Goal: Information Seeking & Learning: Learn about a topic

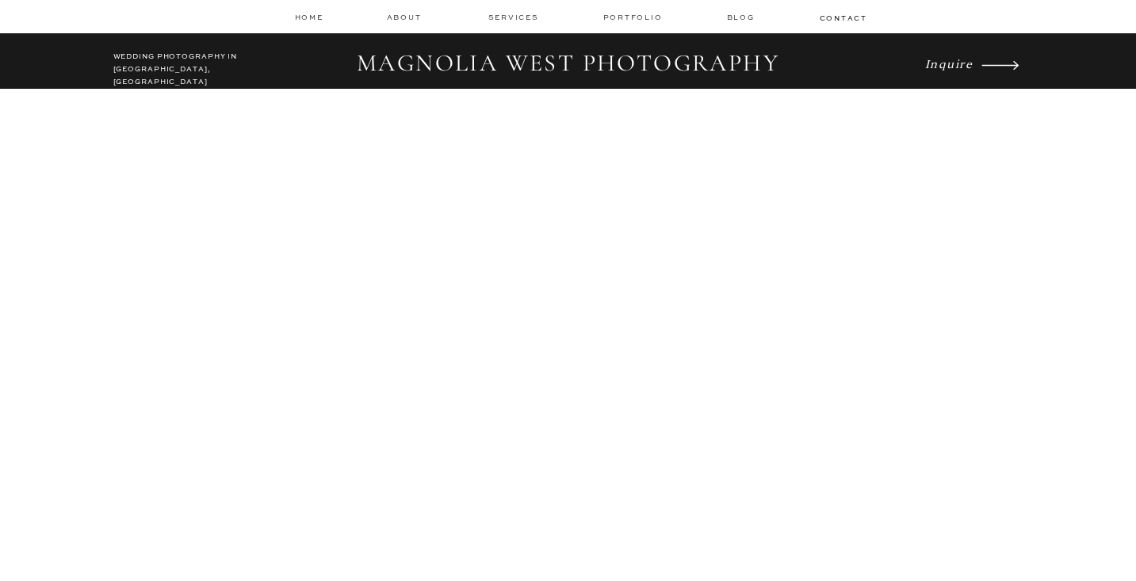
scroll to position [1995, 0]
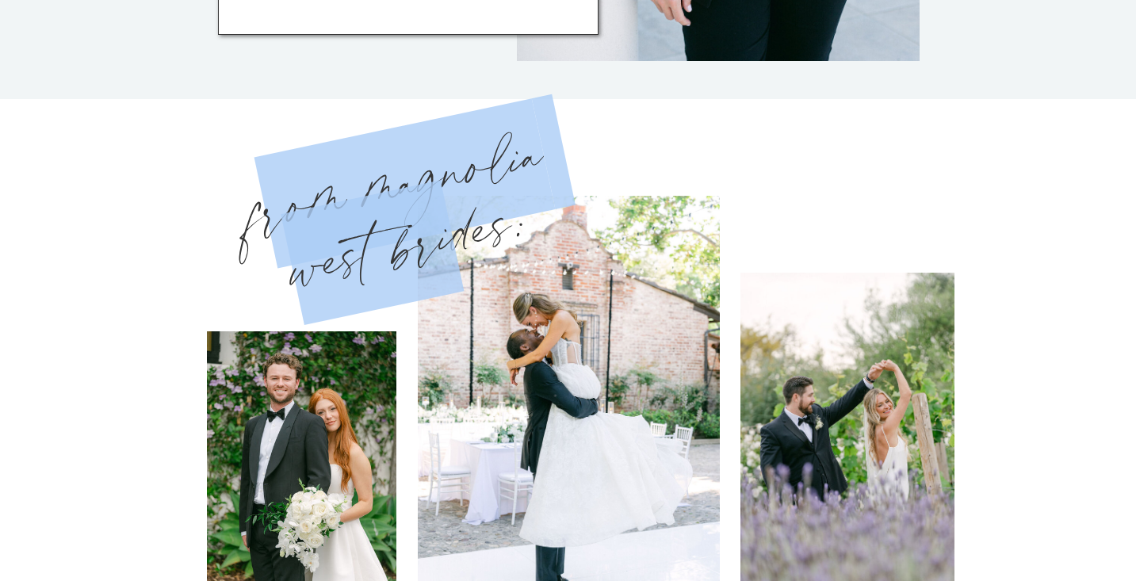
drag, startPoint x: 455, startPoint y: 236, endPoint x: 273, endPoint y: 214, distance: 183.6
click at [272, 215] on h3 "from magnolia west brides:" at bounding box center [405, 227] width 340 height 209
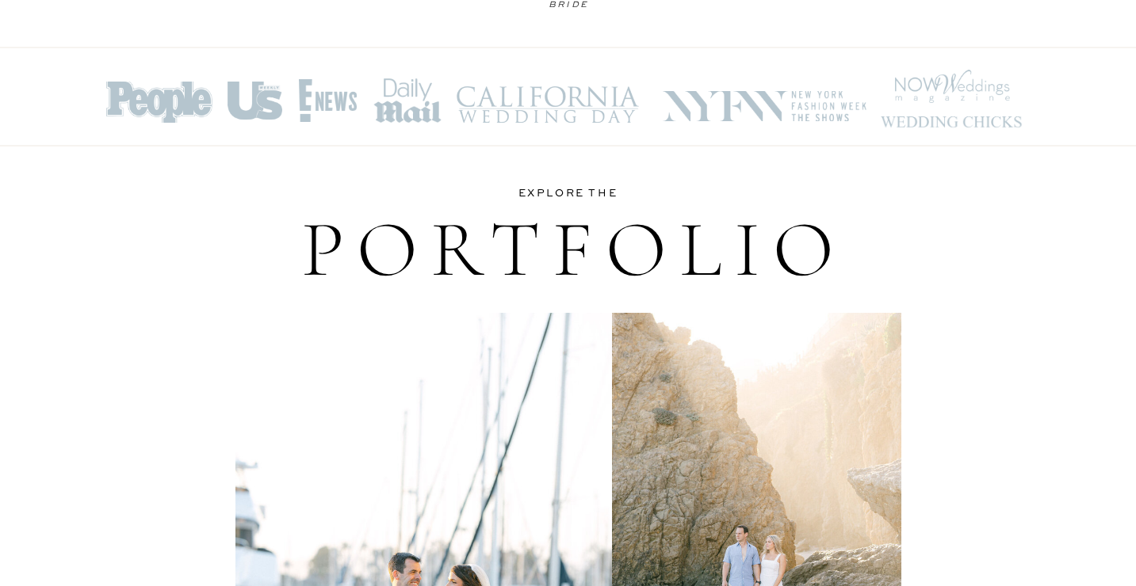
scroll to position [2840, 0]
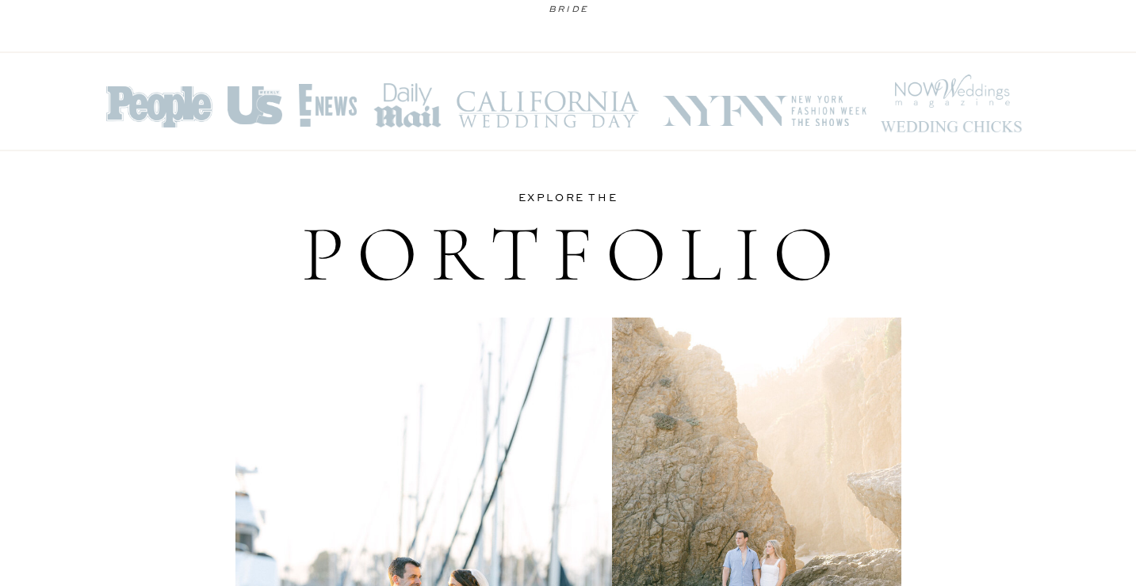
drag, startPoint x: 547, startPoint y: 128, endPoint x: 565, endPoint y: 94, distance: 38.6
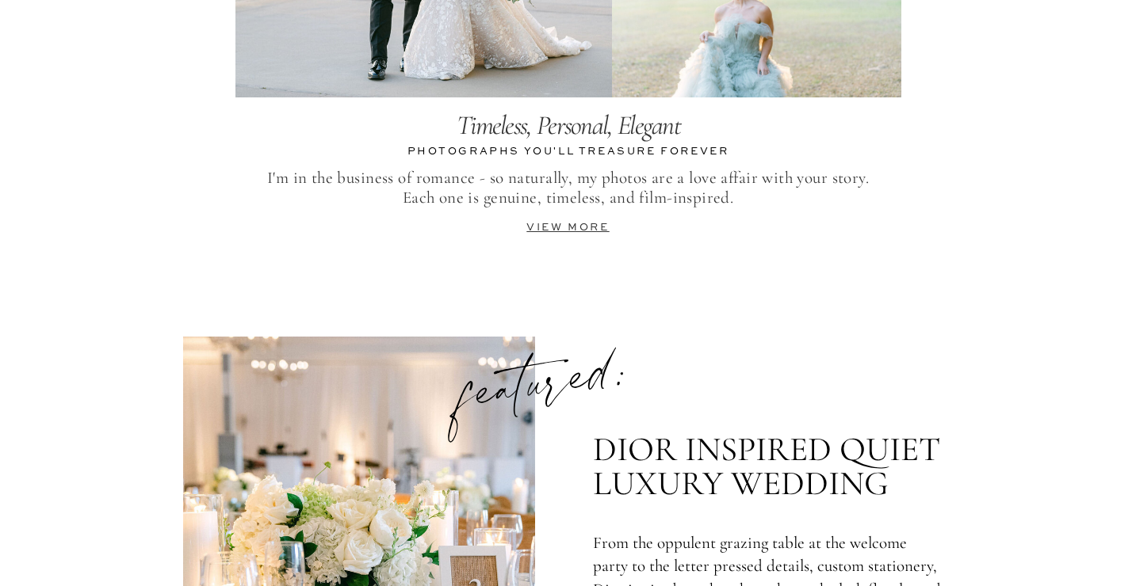
scroll to position [3623, 0]
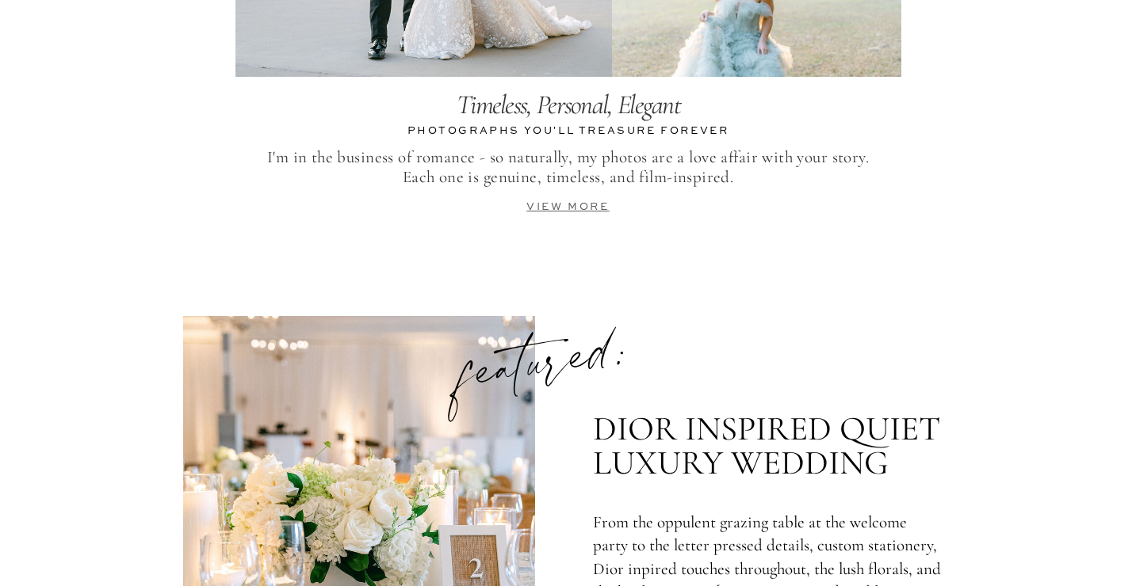
click at [563, 202] on link "view more" at bounding box center [567, 207] width 82 height 10
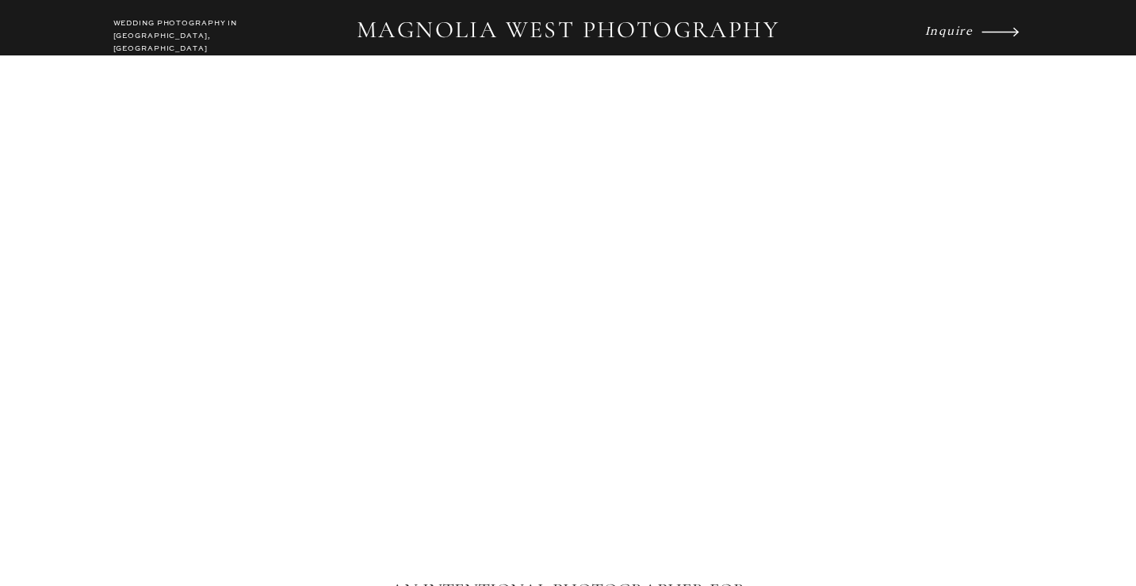
scroll to position [0, 0]
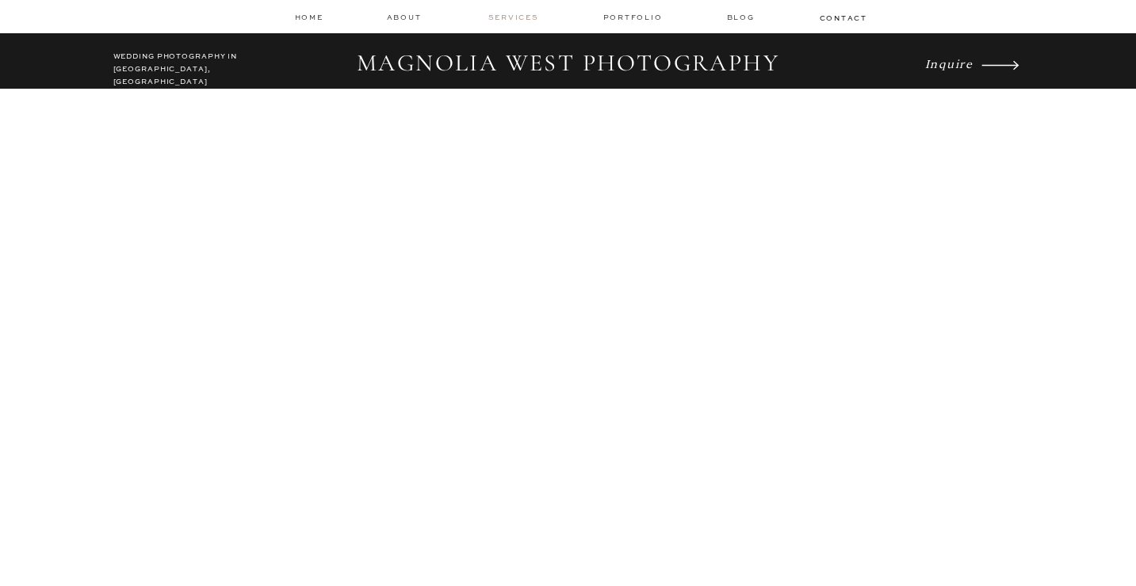
click at [536, 13] on nav "services" at bounding box center [514, 17] width 53 height 10
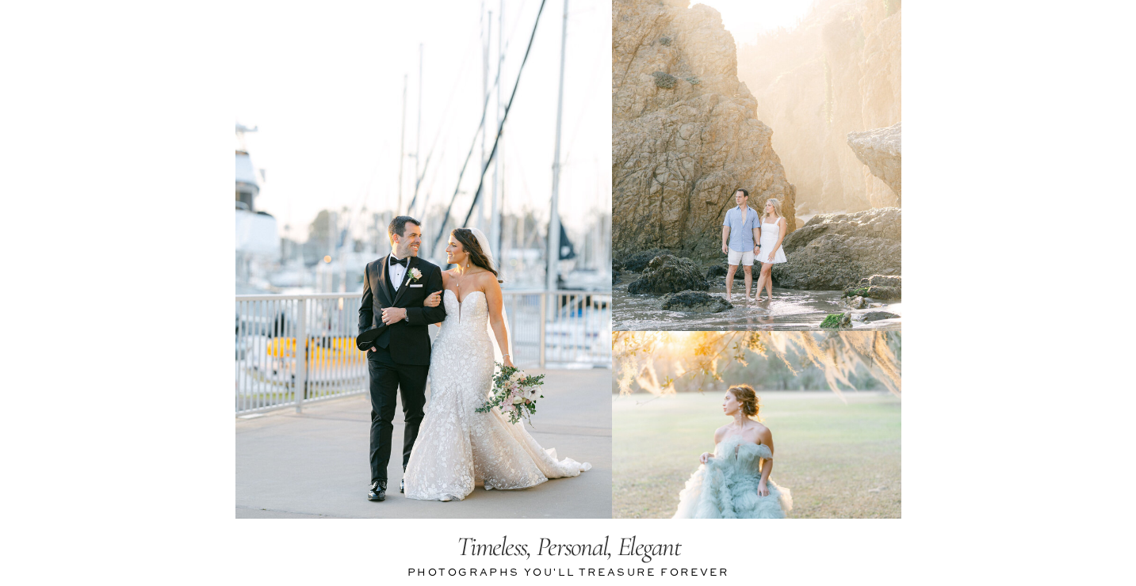
scroll to position [3185, 0]
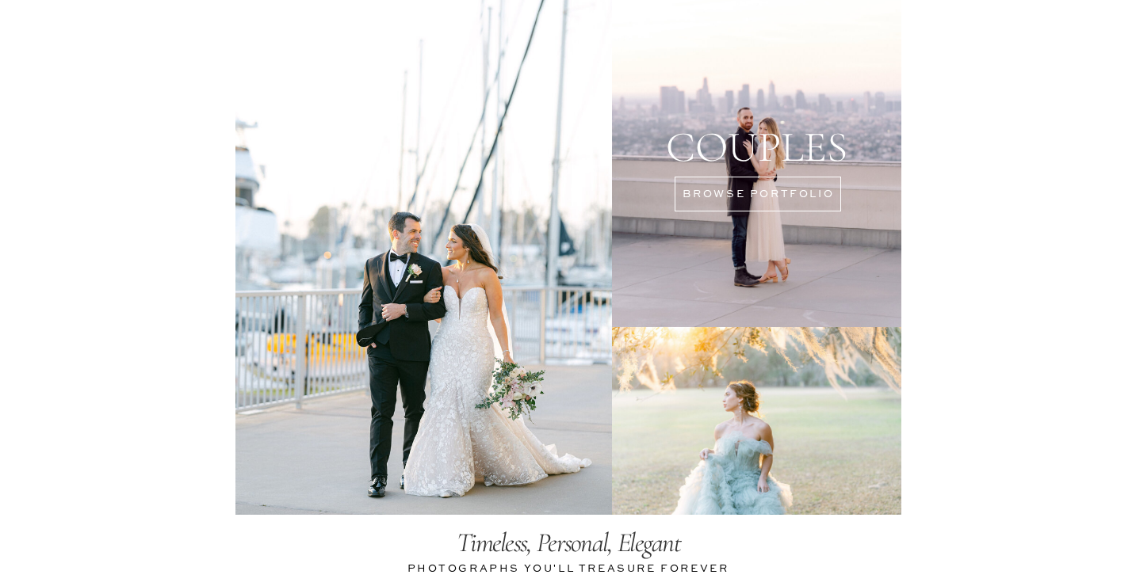
click at [762, 202] on div at bounding box center [756, 149] width 289 height 355
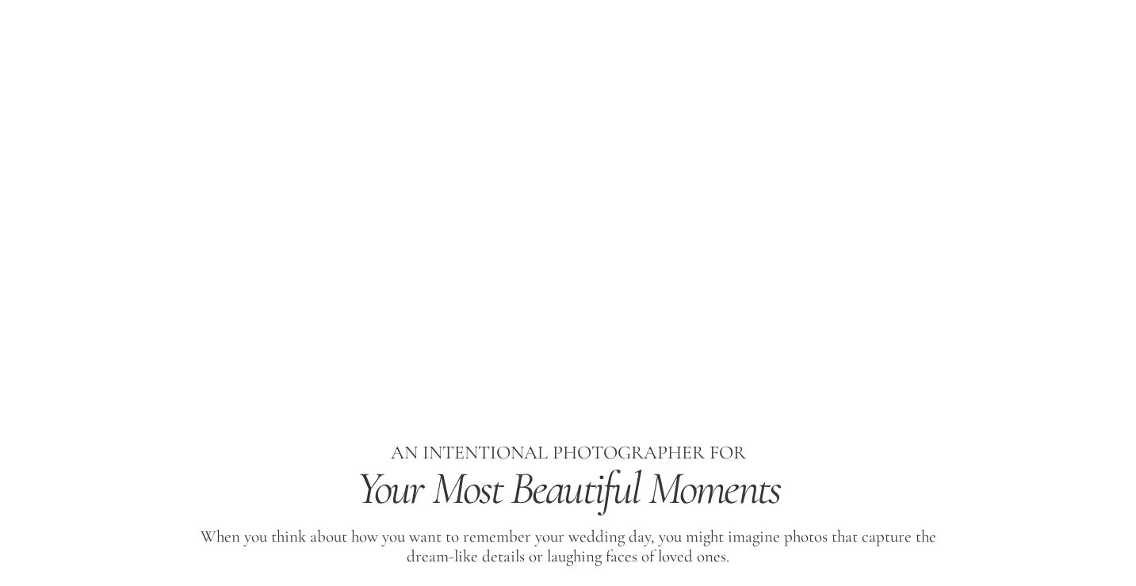
scroll to position [0, 0]
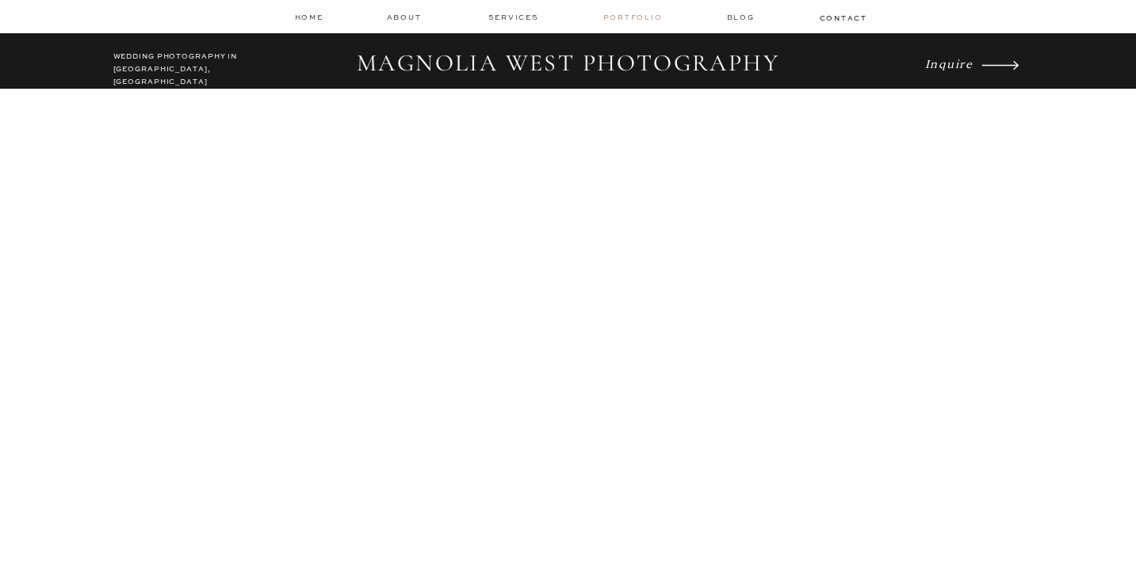
click at [635, 13] on nav "Portfolio" at bounding box center [634, 17] width 63 height 11
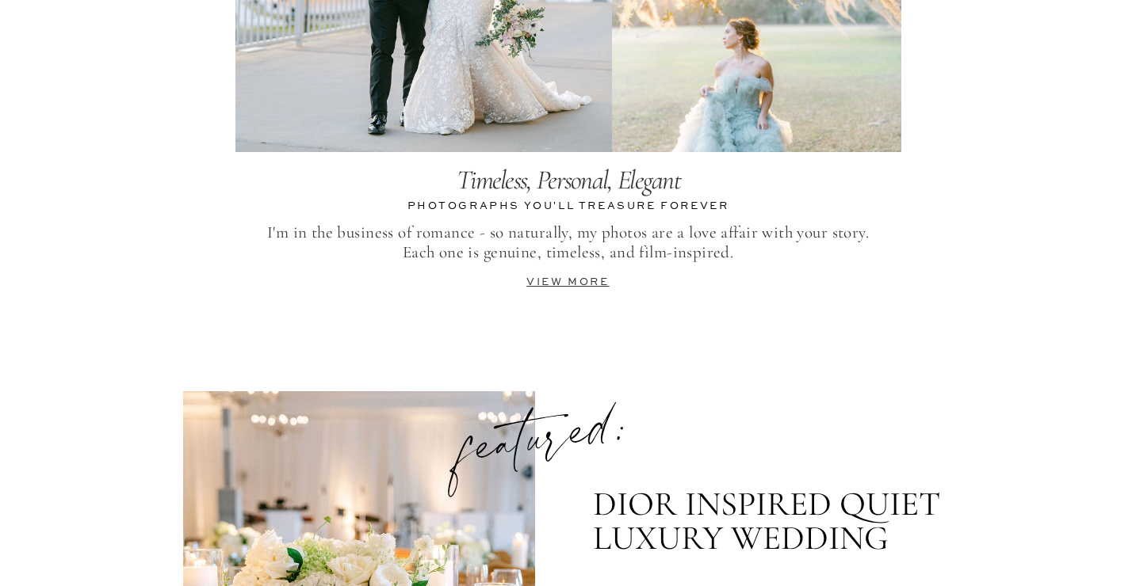
scroll to position [3588, 0]
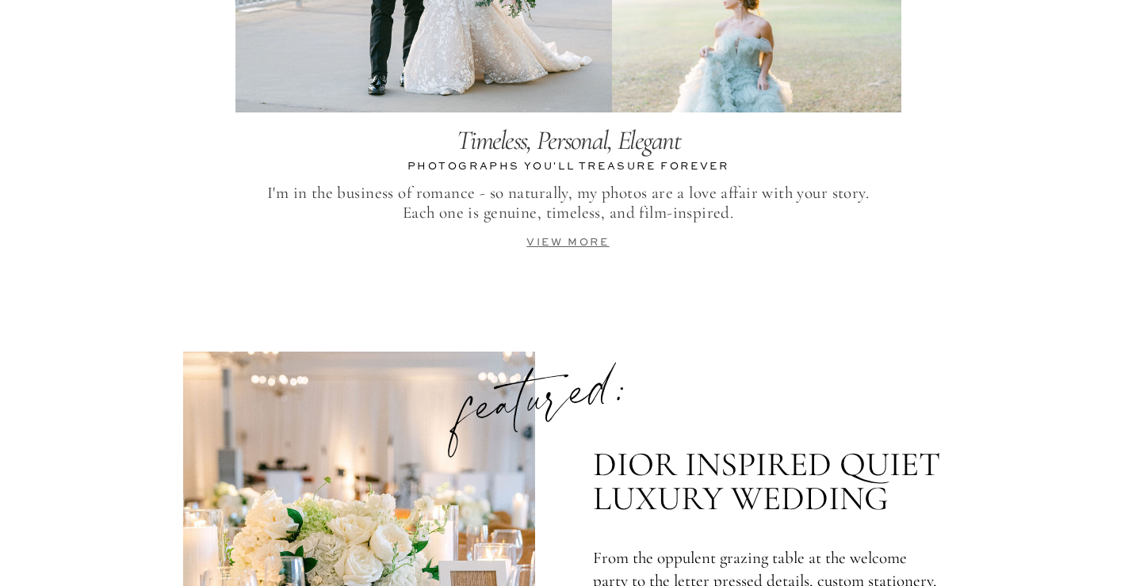
click at [584, 243] on link "view more" at bounding box center [567, 243] width 82 height 10
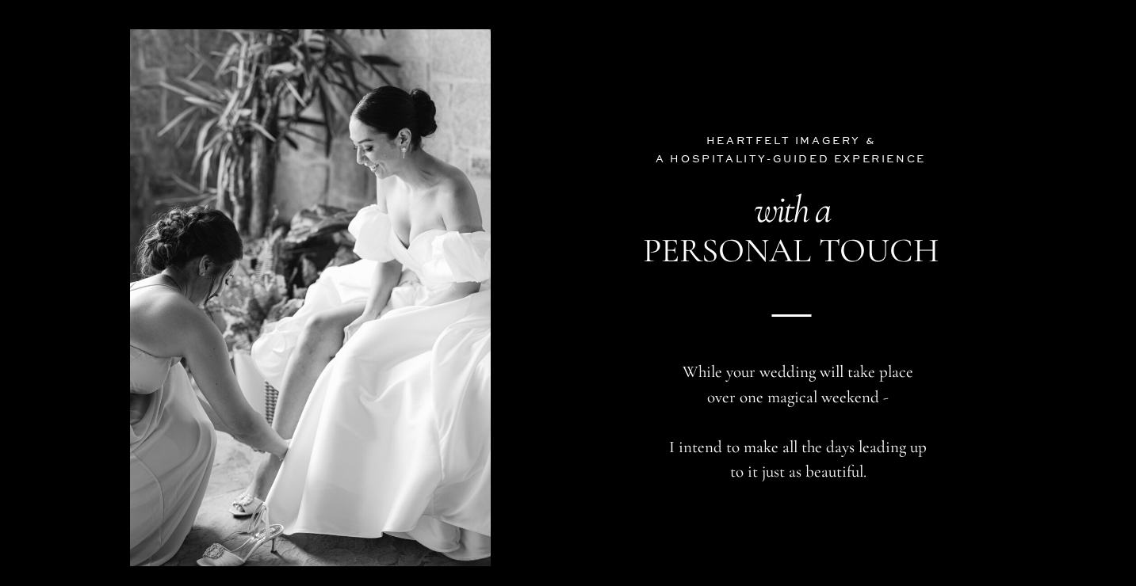
scroll to position [4963, 0]
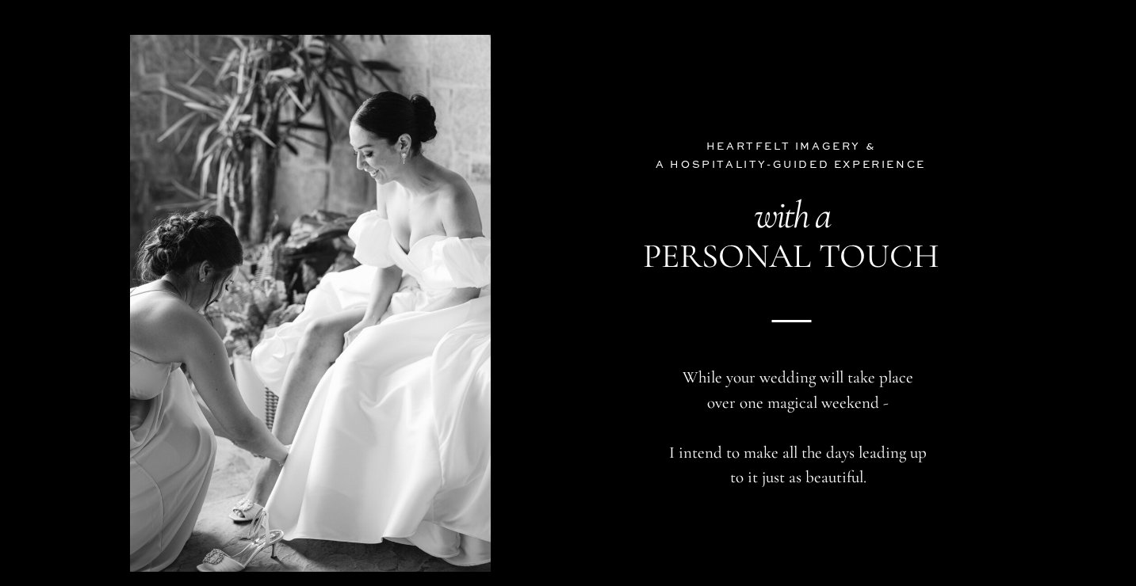
click at [336, 296] on div at bounding box center [310, 303] width 361 height 537
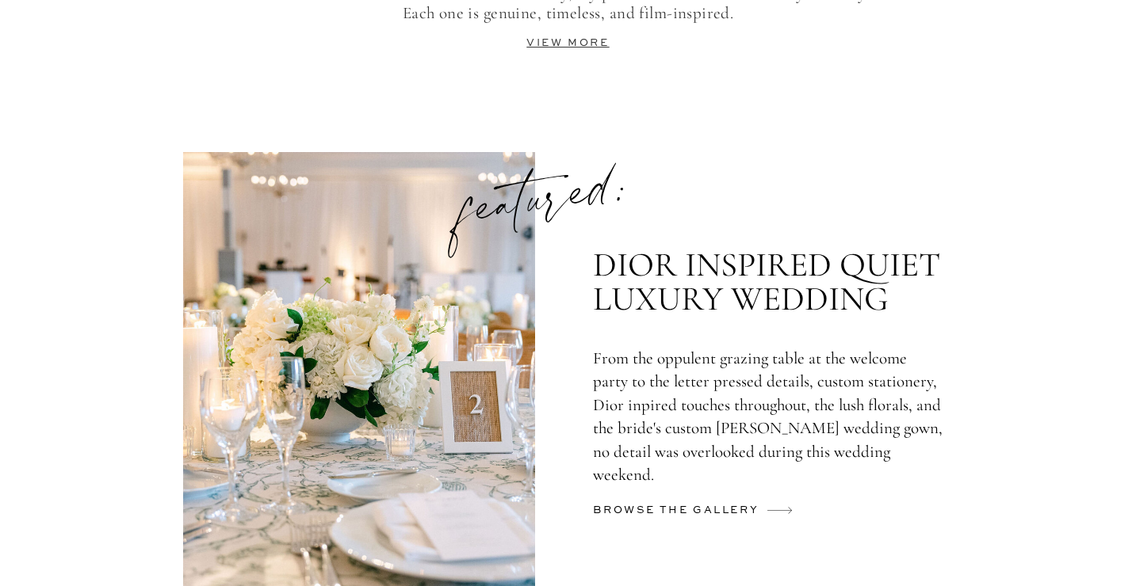
scroll to position [3928, 0]
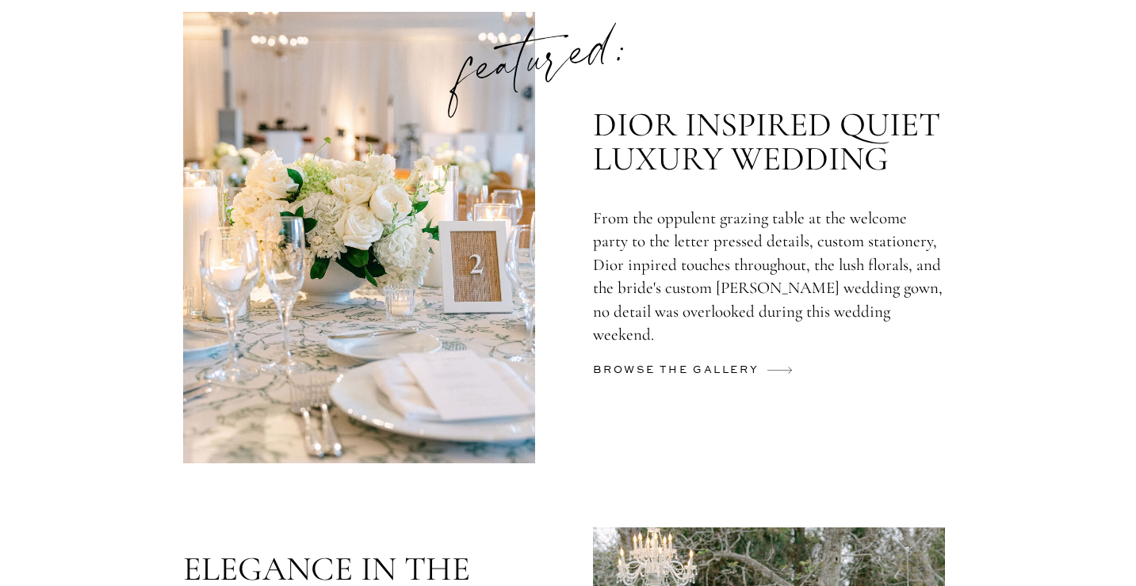
click at [697, 372] on h2 "browse the gallery" at bounding box center [678, 373] width 171 height 25
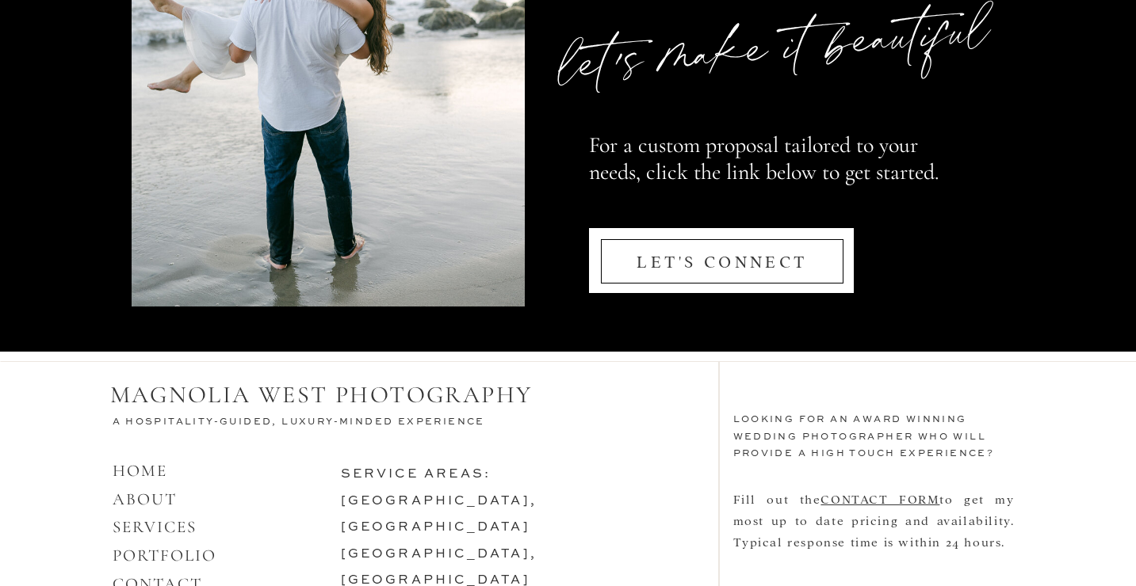
scroll to position [7736, 0]
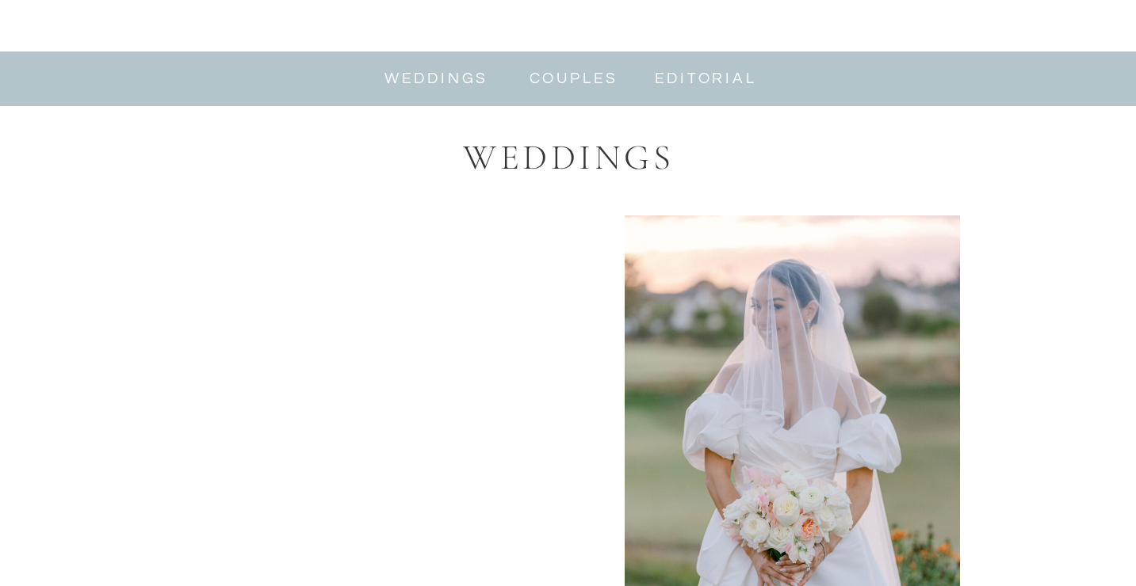
scroll to position [899, 0]
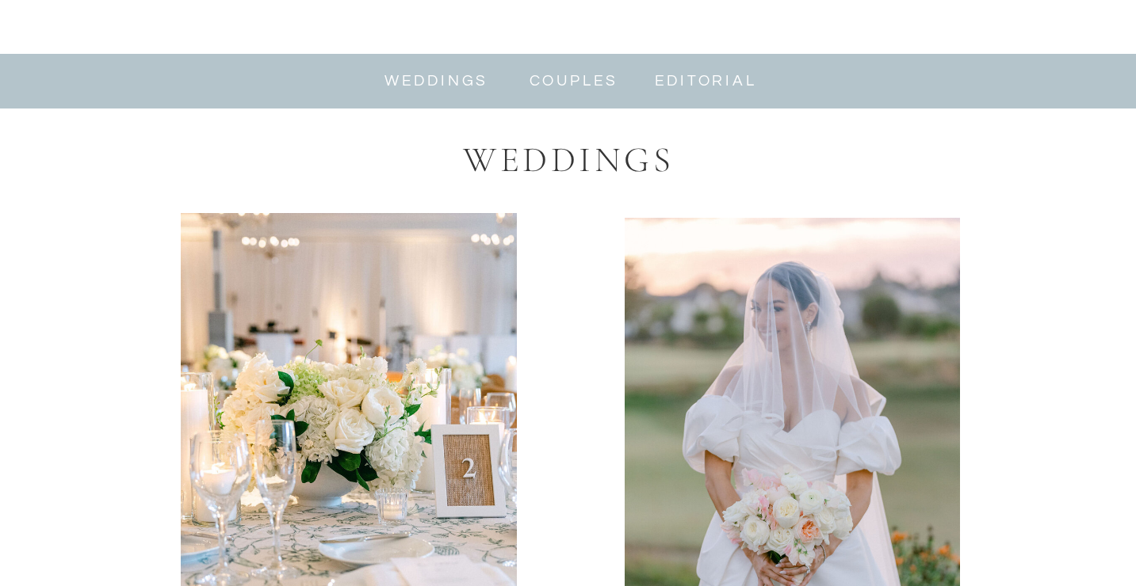
click at [570, 82] on nav "couples" at bounding box center [574, 81] width 99 height 18
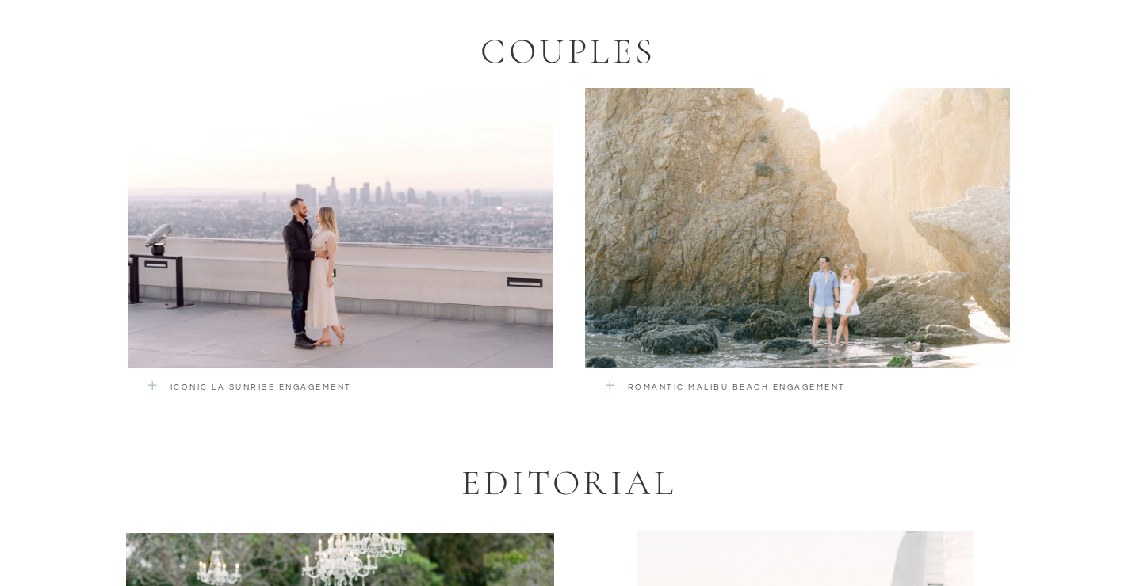
scroll to position [3064, 0]
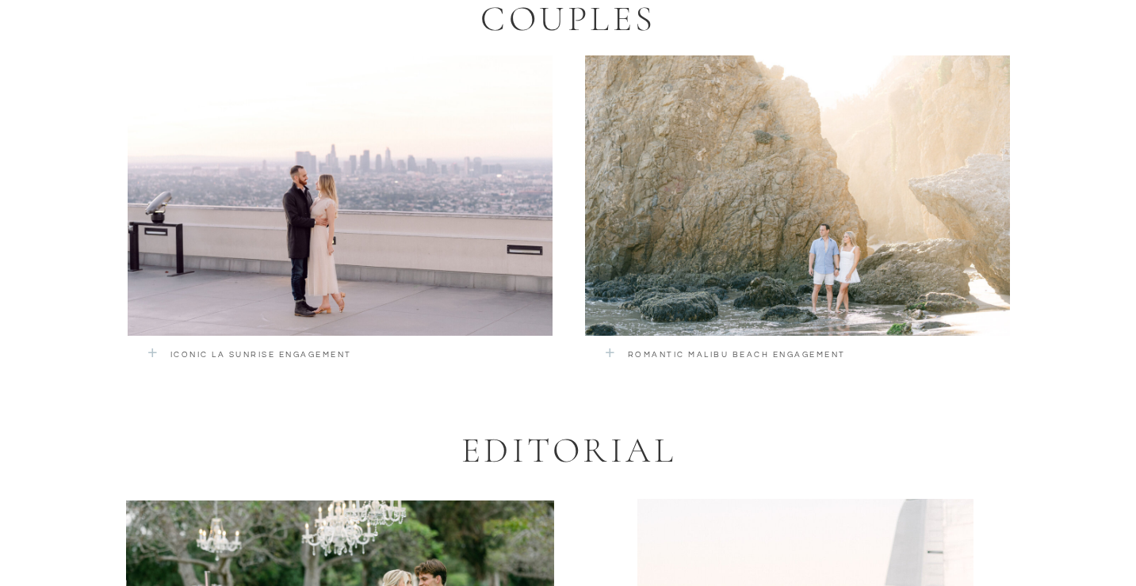
click at [689, 215] on div at bounding box center [797, 195] width 425 height 281
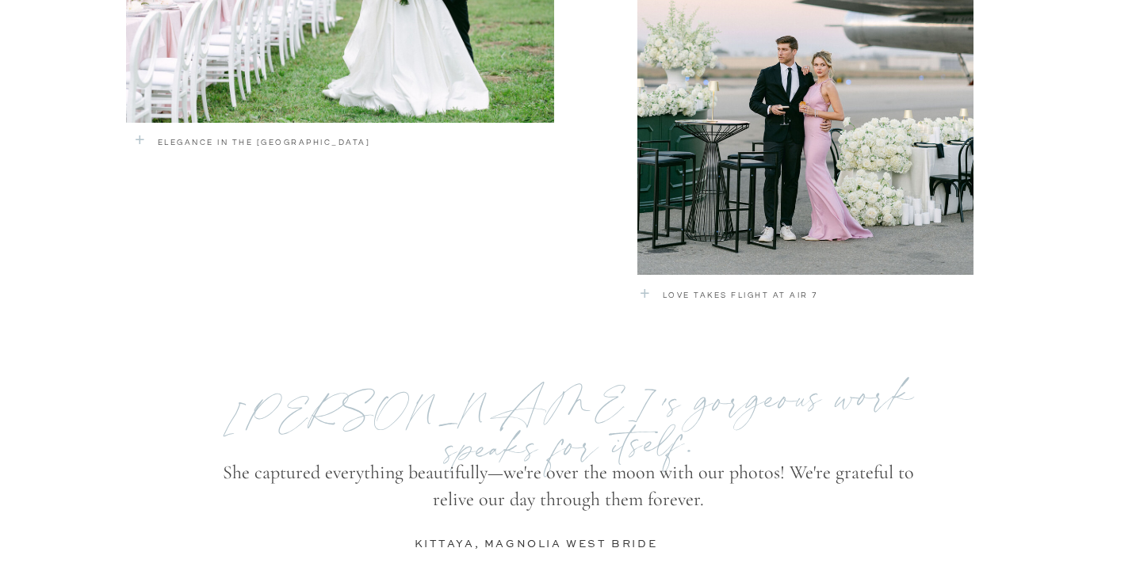
scroll to position [3758, 0]
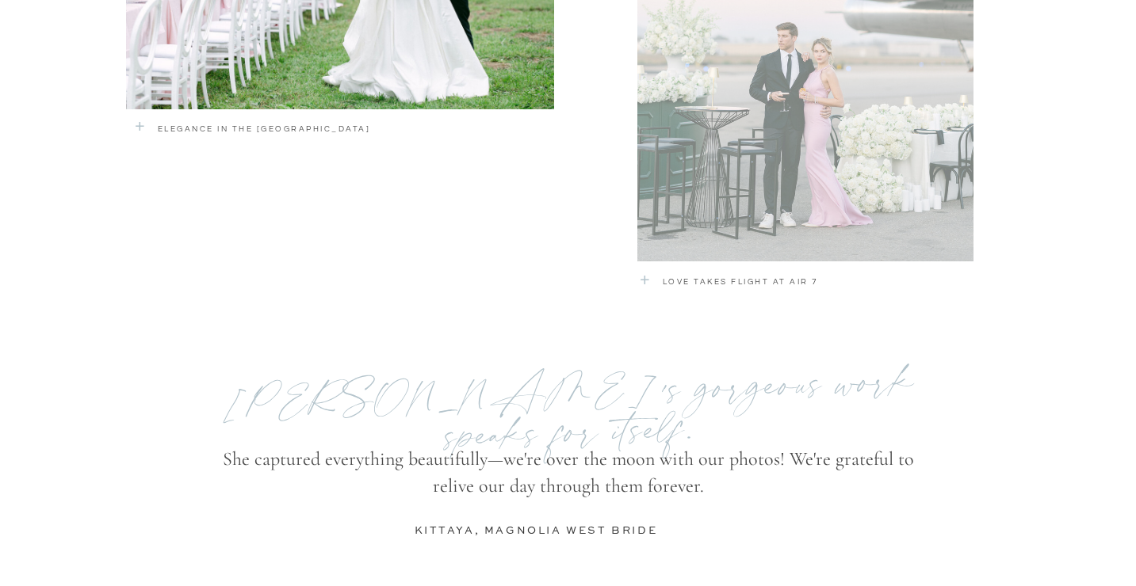
click at [695, 211] on div at bounding box center [805, 33] width 336 height 456
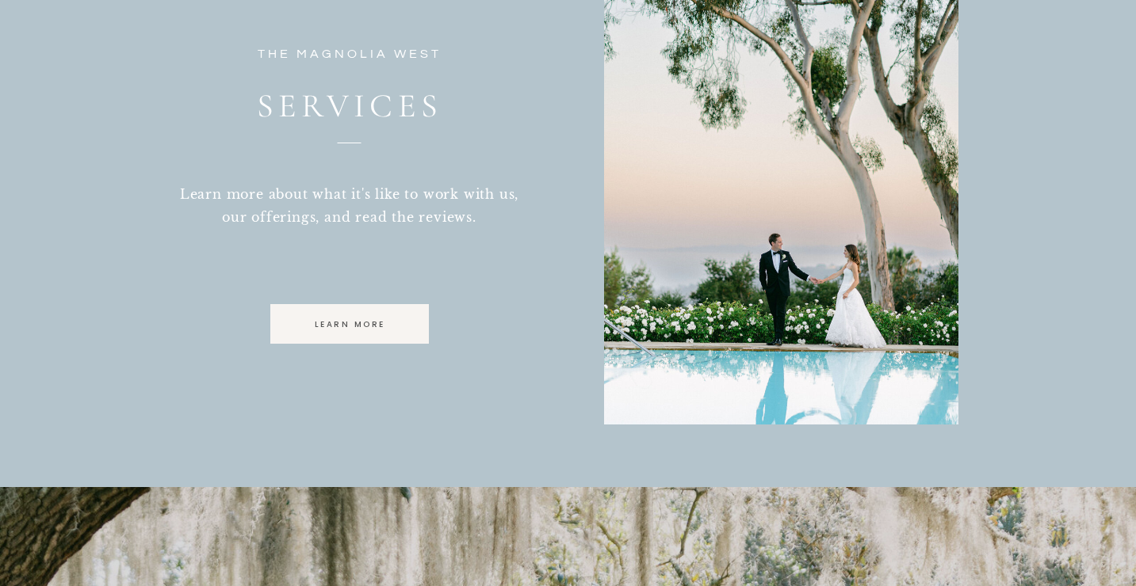
scroll to position [4445, 0]
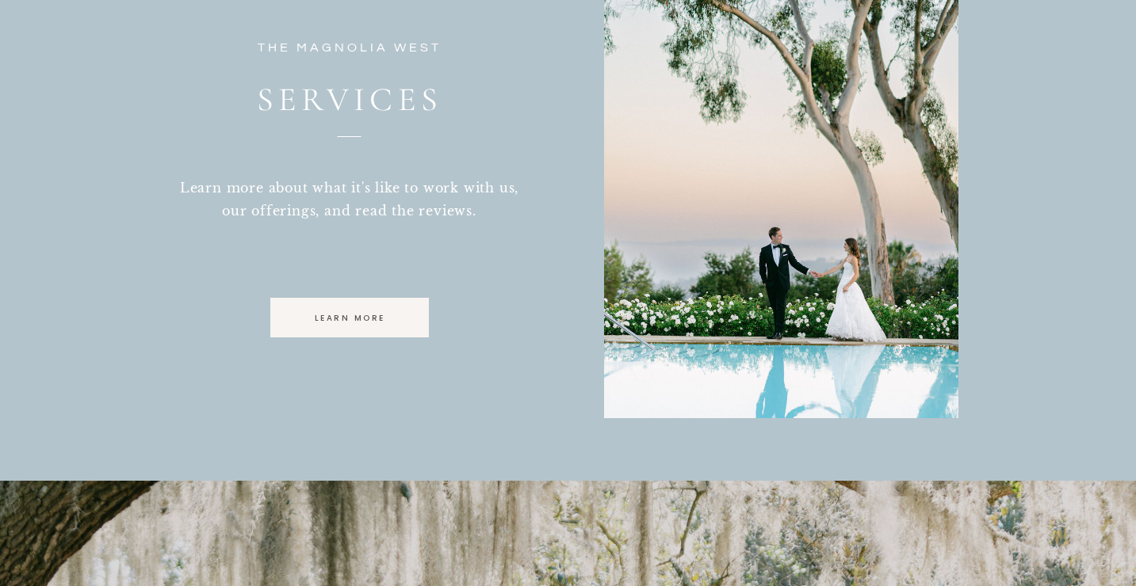
click at [320, 292] on p "Learn more about what it's like to work with us, our offerings, and read the re…" at bounding box center [349, 237] width 342 height 121
click at [342, 312] on p "learn more" at bounding box center [349, 318] width 145 height 14
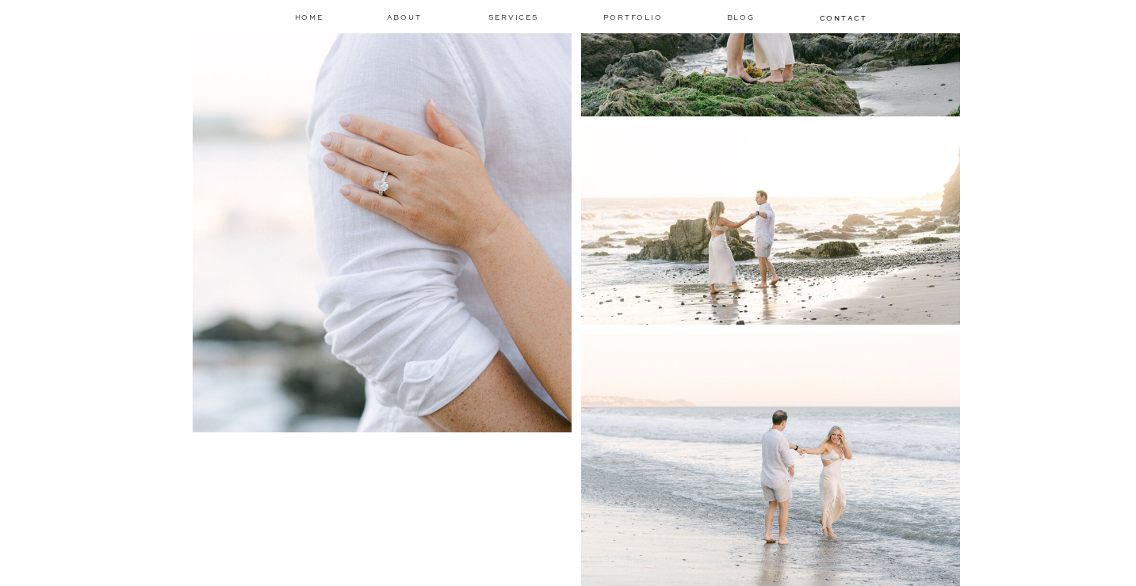
scroll to position [3210, 0]
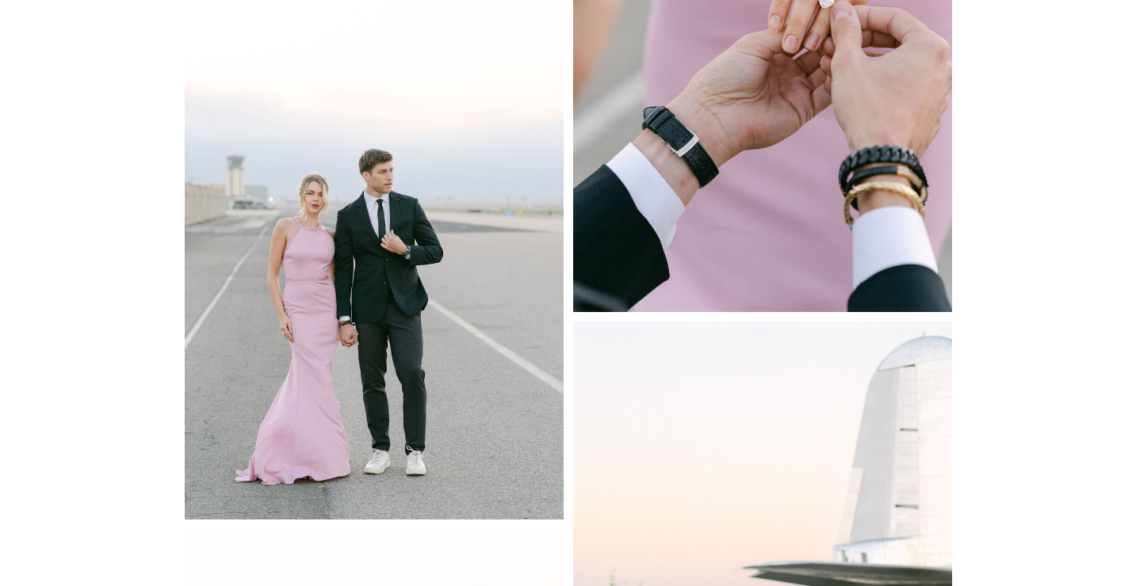
scroll to position [4058, 0]
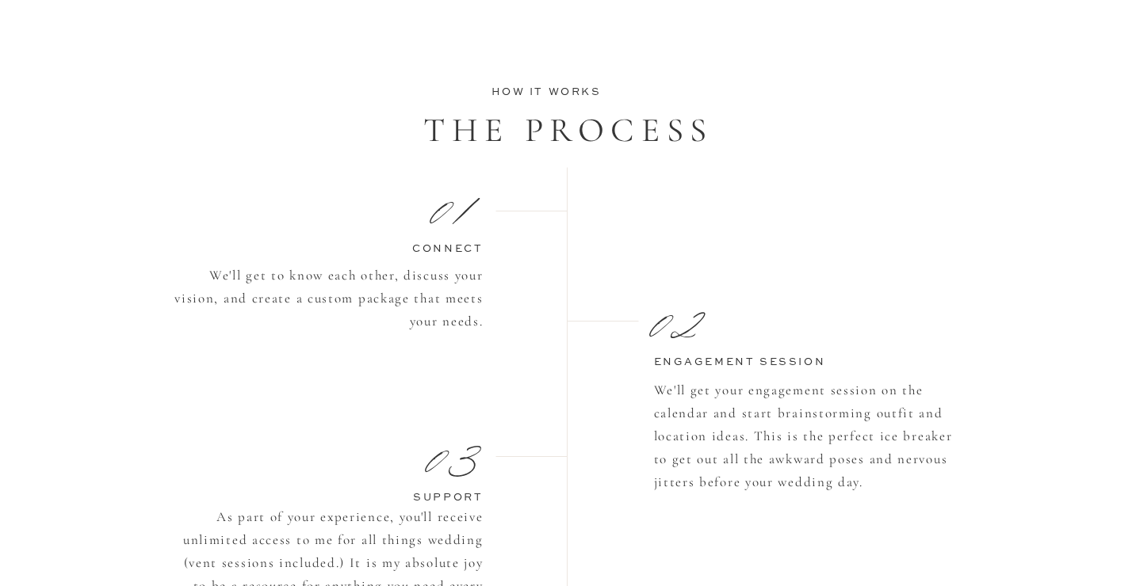
scroll to position [1278, 0]
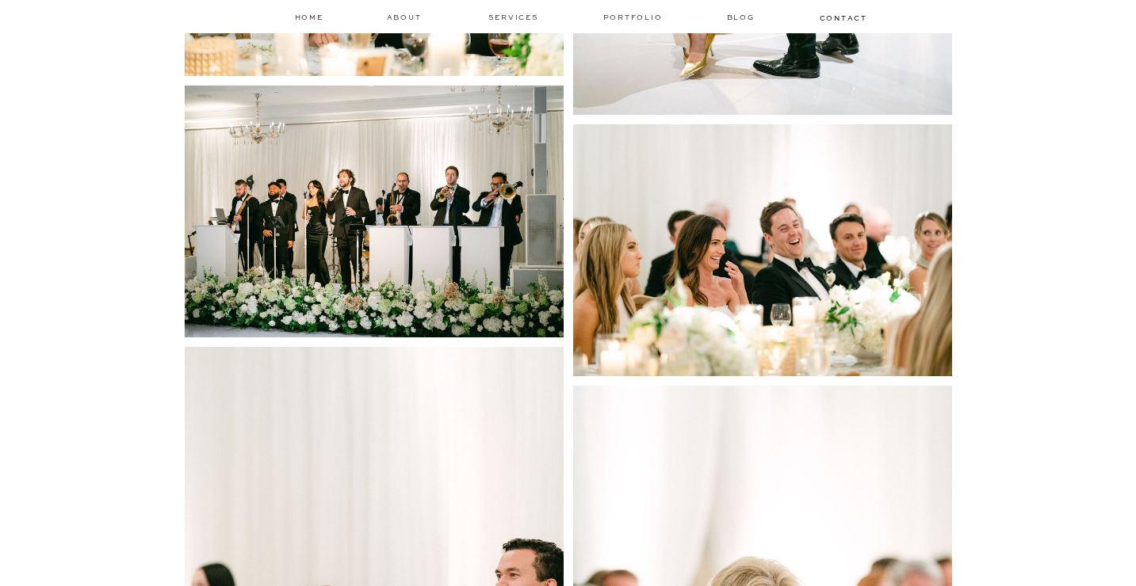
scroll to position [23565, 0]
